Goal: Check status

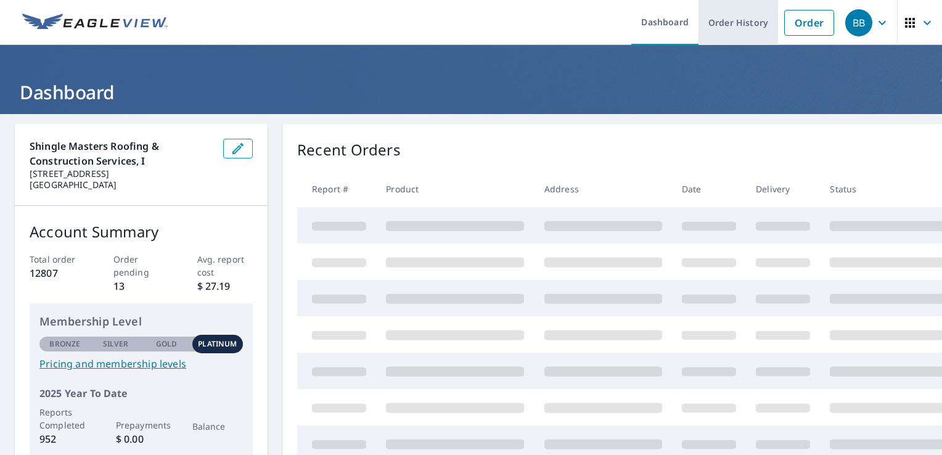
click at [730, 25] on link "Order History" at bounding box center [739, 22] width 80 height 45
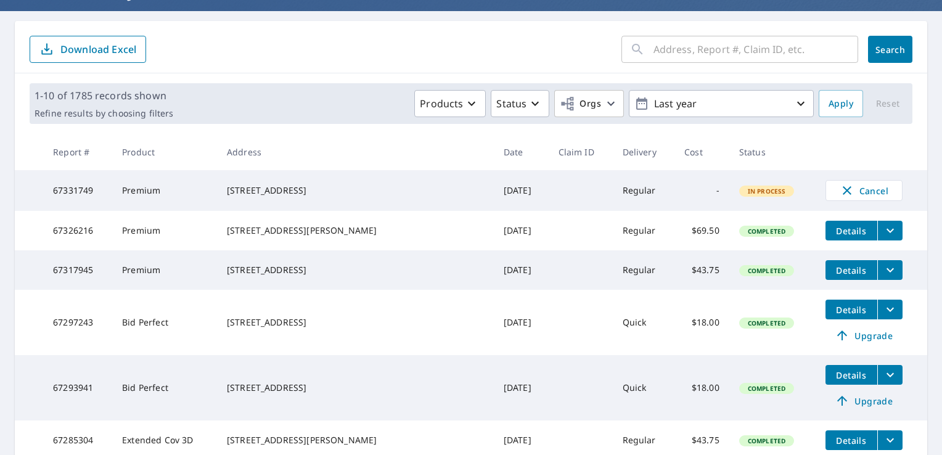
scroll to position [123, 0]
